Goal: Task Accomplishment & Management: Use online tool/utility

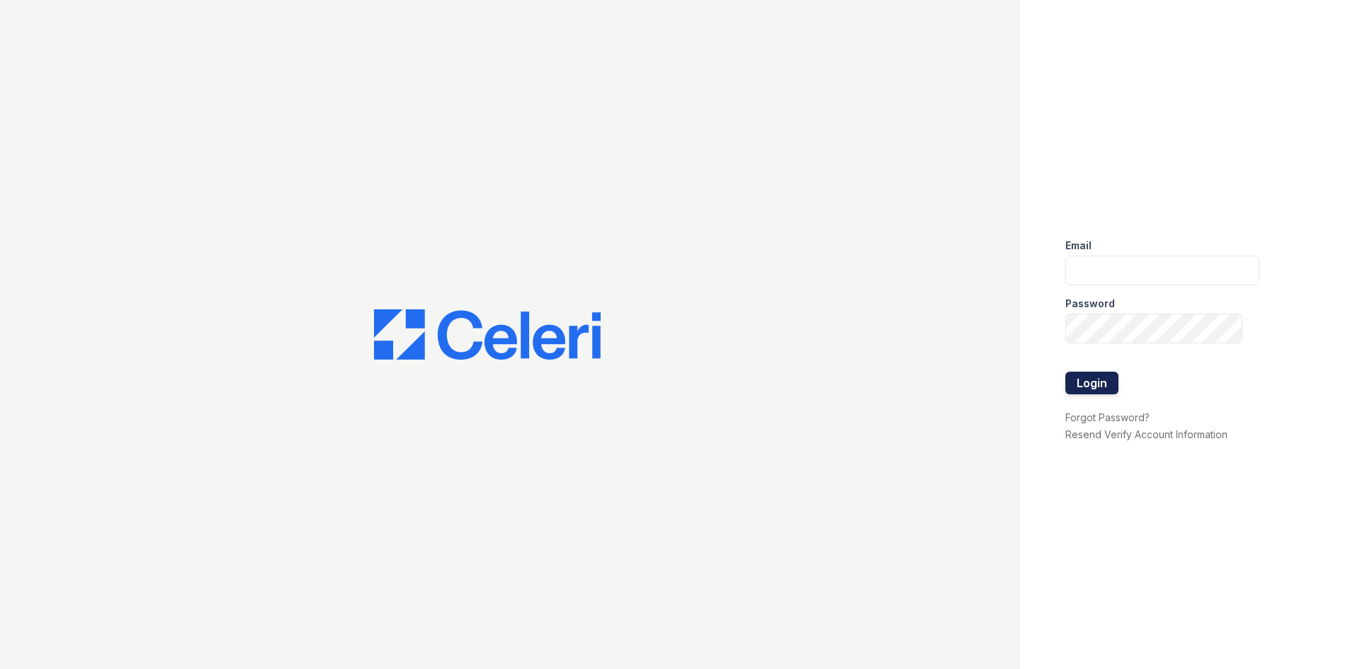
type input "[EMAIL_ADDRESS][DOMAIN_NAME]"
click at [1094, 381] on button "Login" at bounding box center [1091, 383] width 53 height 23
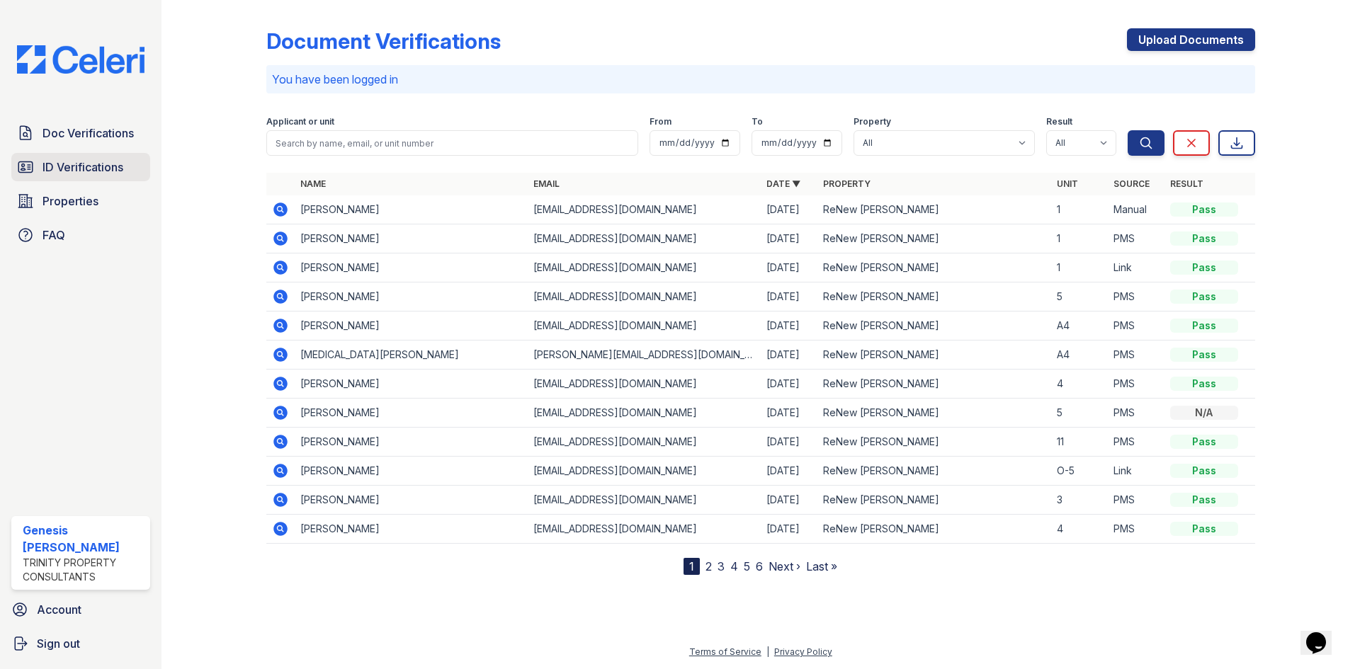
click at [110, 171] on span "ID Verifications" at bounding box center [82, 167] width 81 height 17
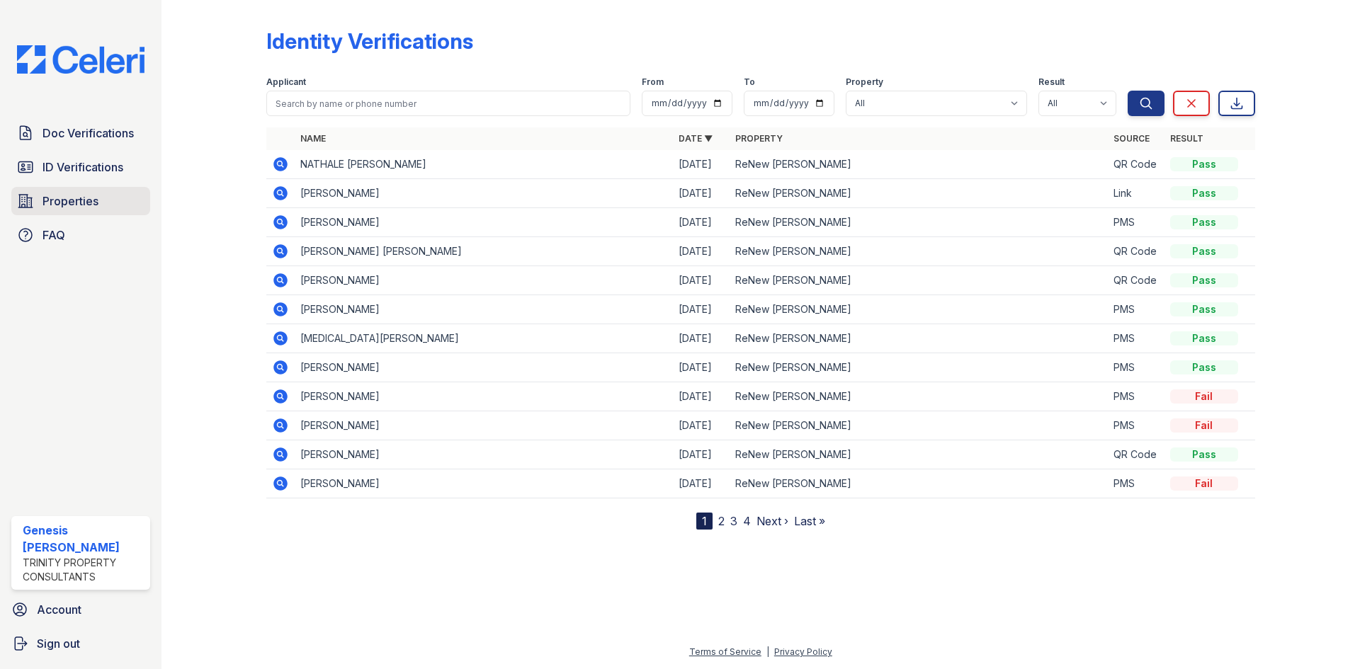
click at [97, 205] on span "Properties" at bounding box center [70, 201] width 56 height 17
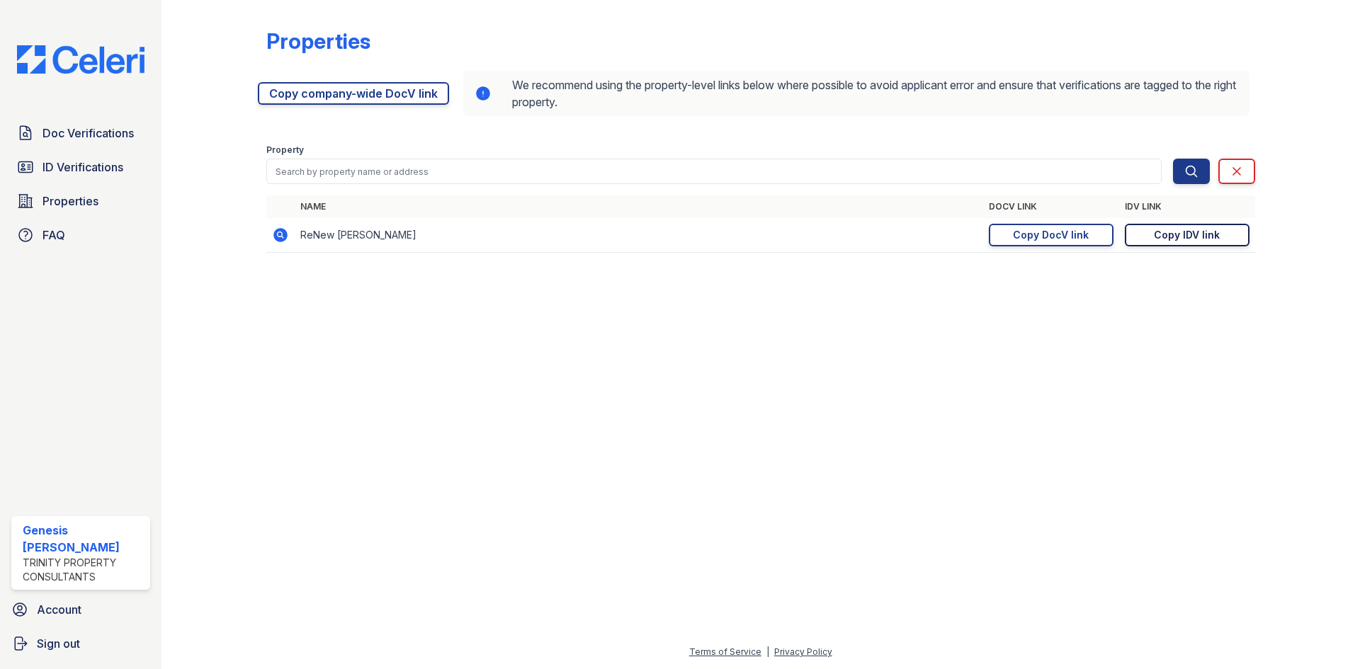
click at [1188, 239] on div "Copy IDV link" at bounding box center [1187, 235] width 66 height 14
click at [62, 130] on span "Doc Verifications" at bounding box center [87, 133] width 91 height 17
